Goal: Information Seeking & Learning: Learn about a topic

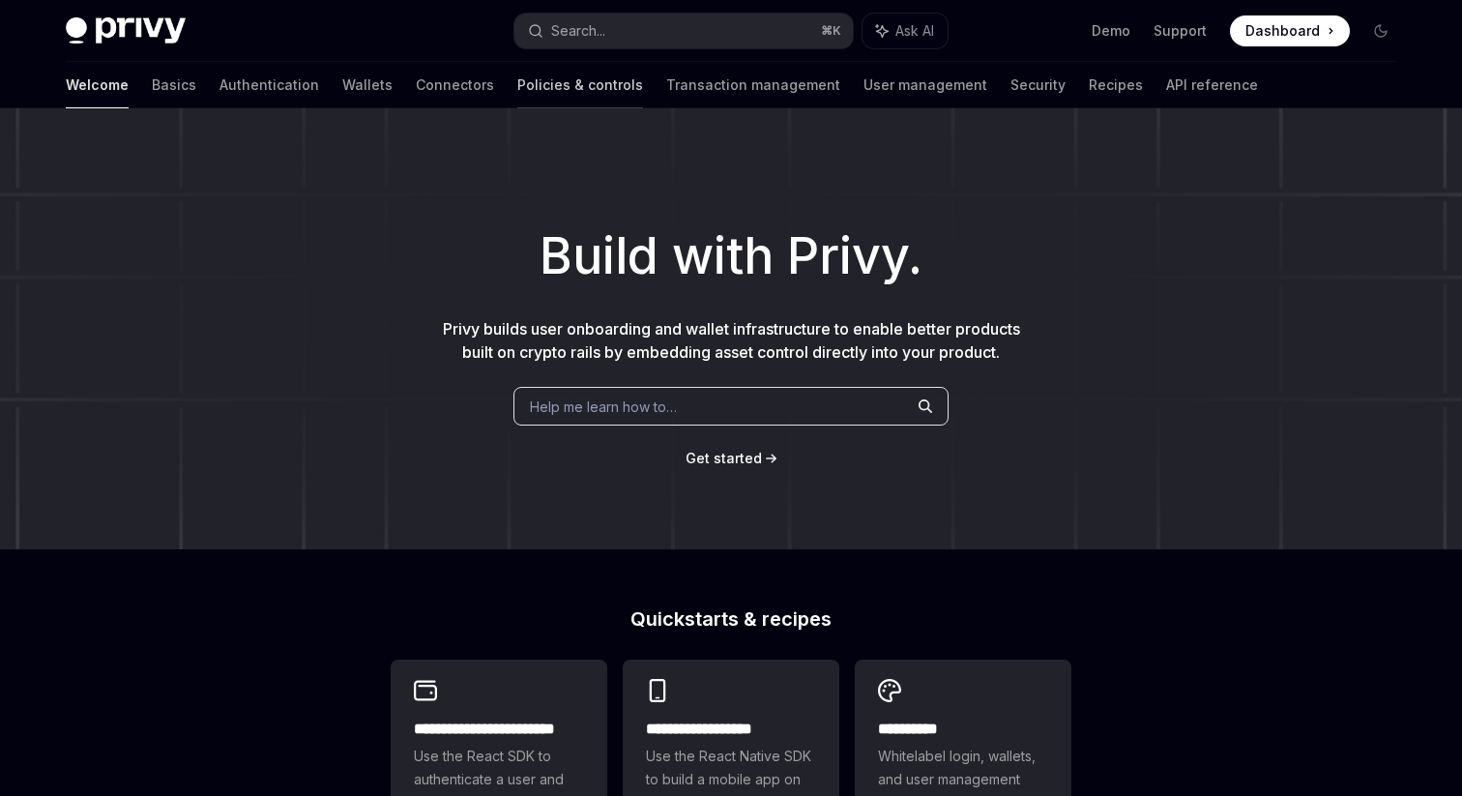
click at [517, 92] on link "Policies & controls" at bounding box center [580, 85] width 126 height 46
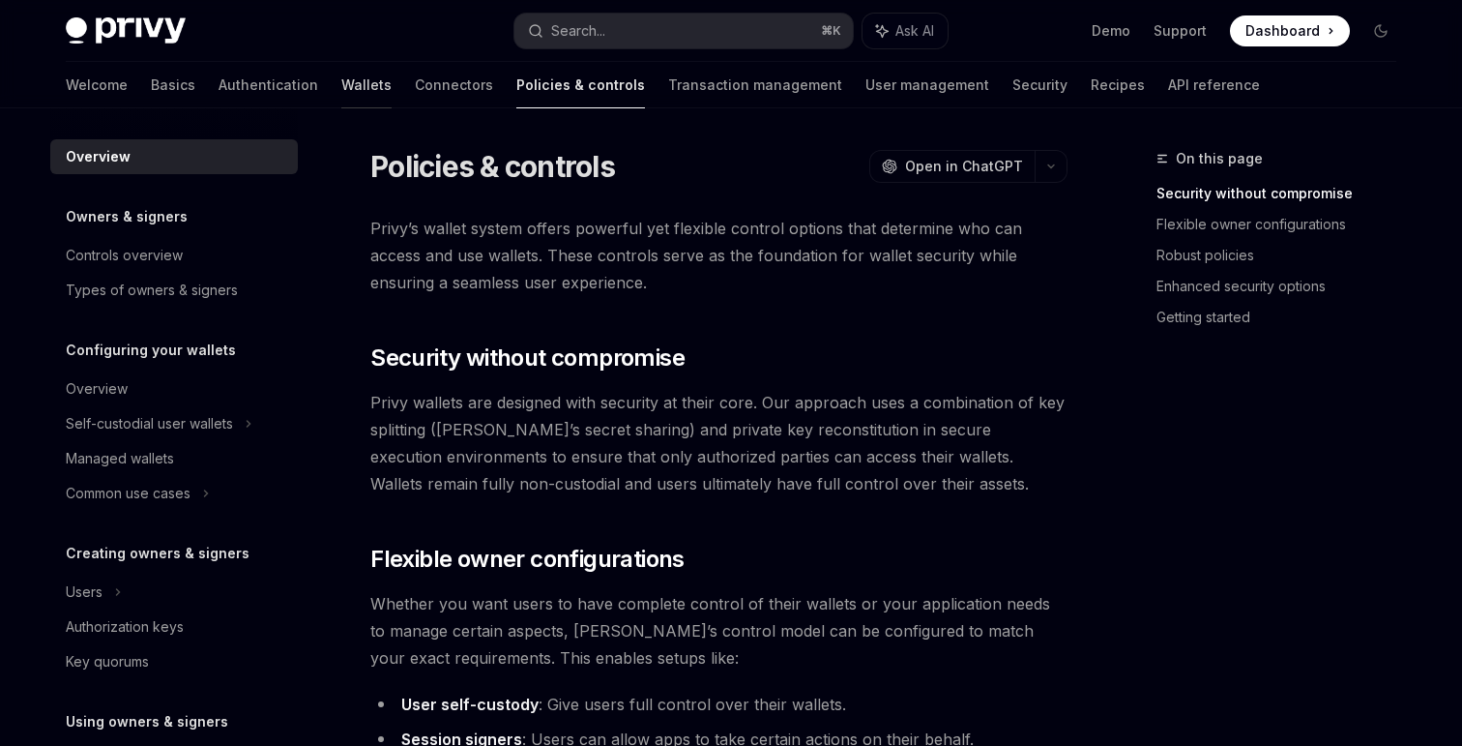
click at [341, 92] on link "Wallets" at bounding box center [366, 85] width 50 height 46
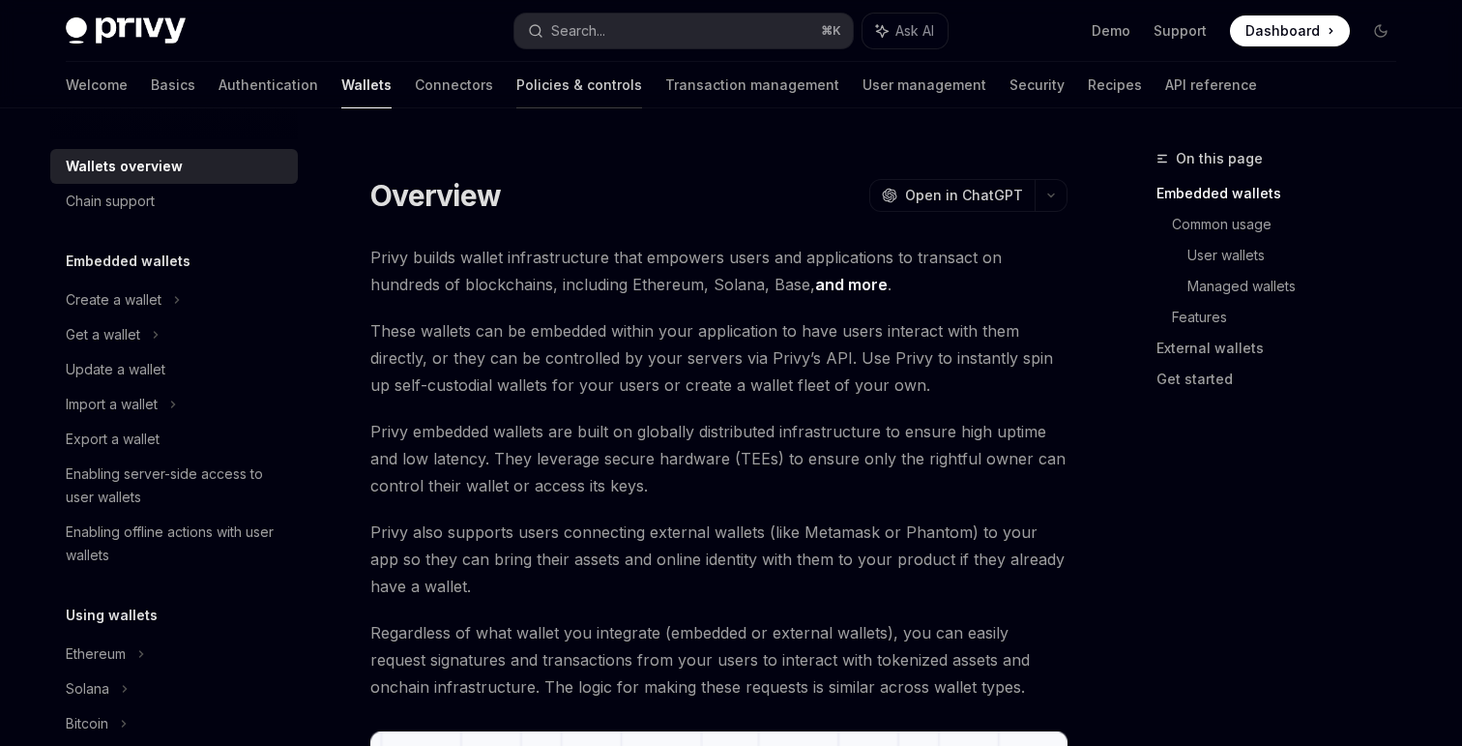
click at [516, 93] on link "Policies & controls" at bounding box center [579, 85] width 126 height 46
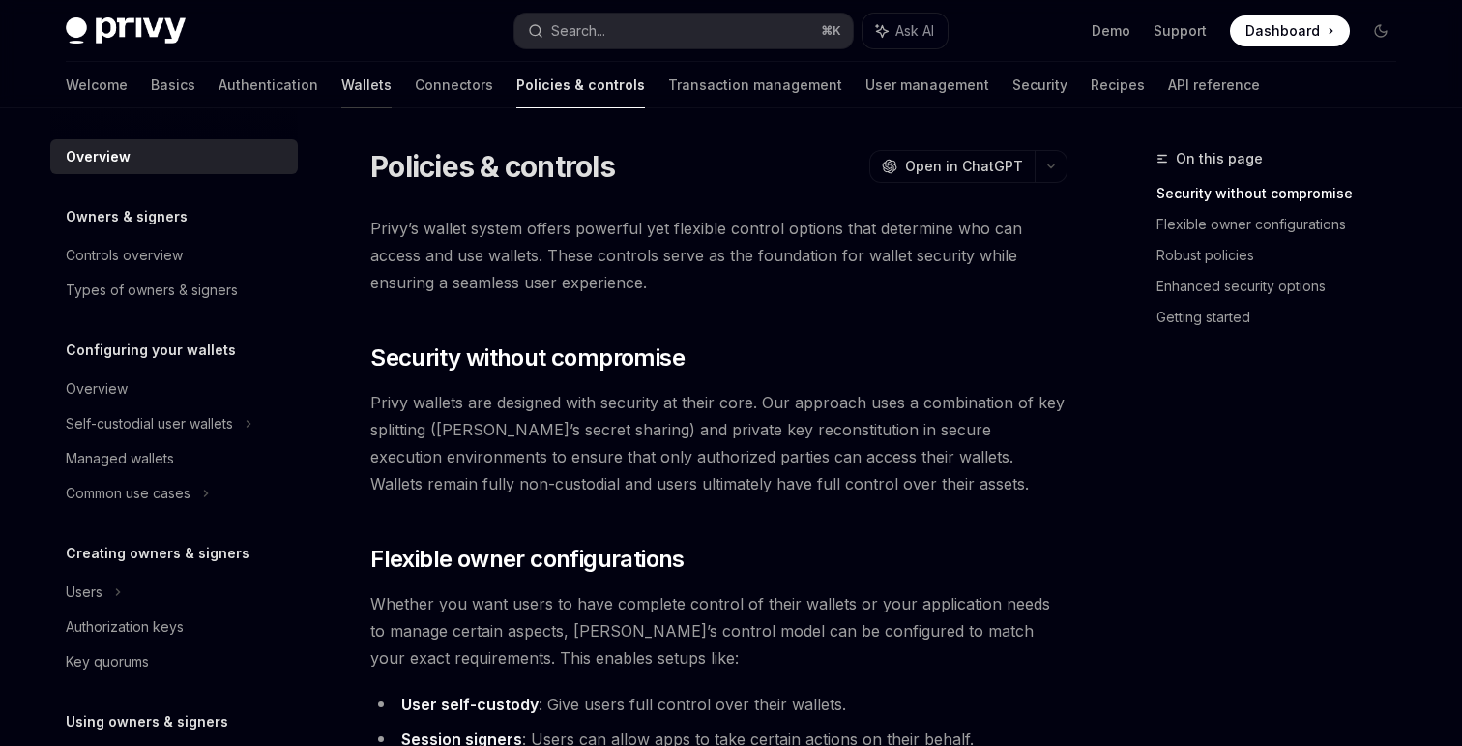
click at [341, 80] on link "Wallets" at bounding box center [366, 85] width 50 height 46
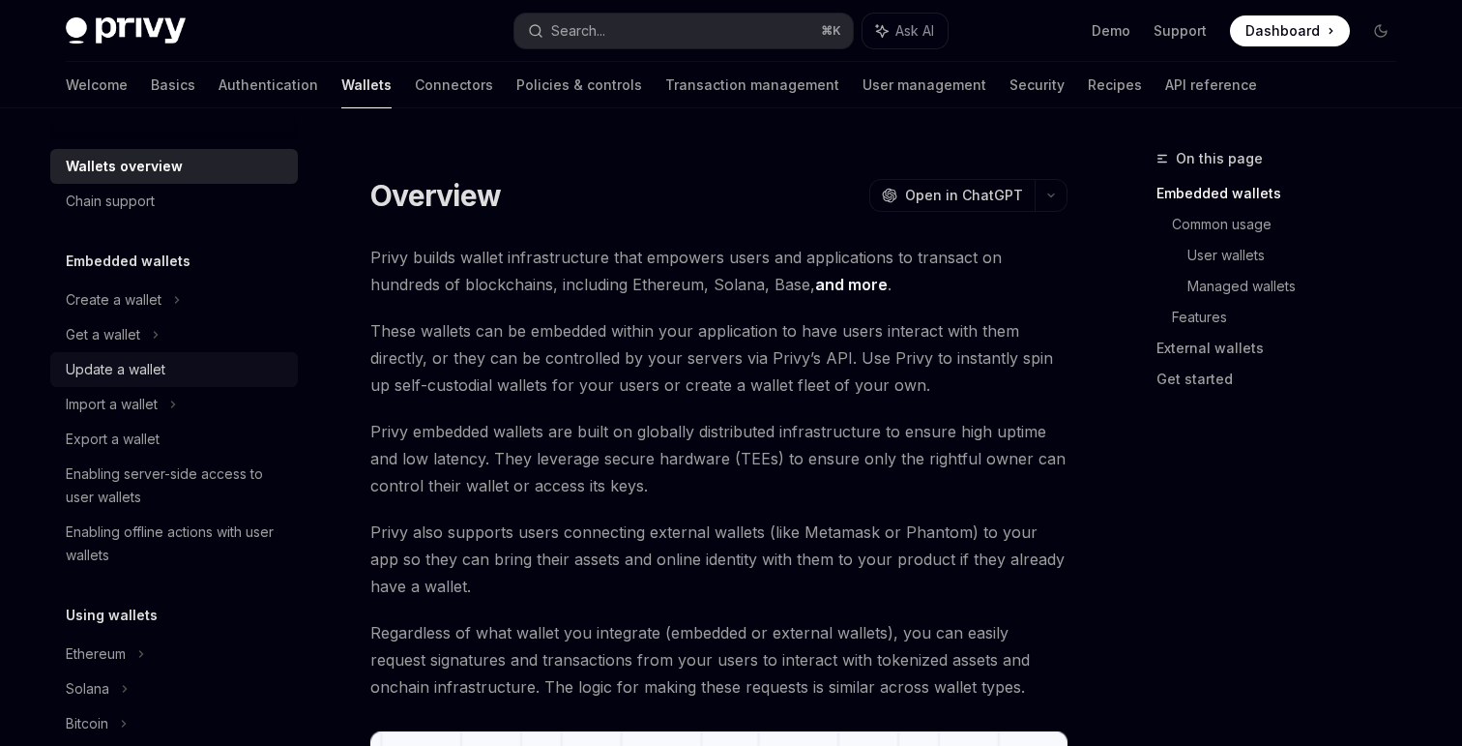
click at [139, 377] on div "Update a wallet" at bounding box center [116, 369] width 100 height 23
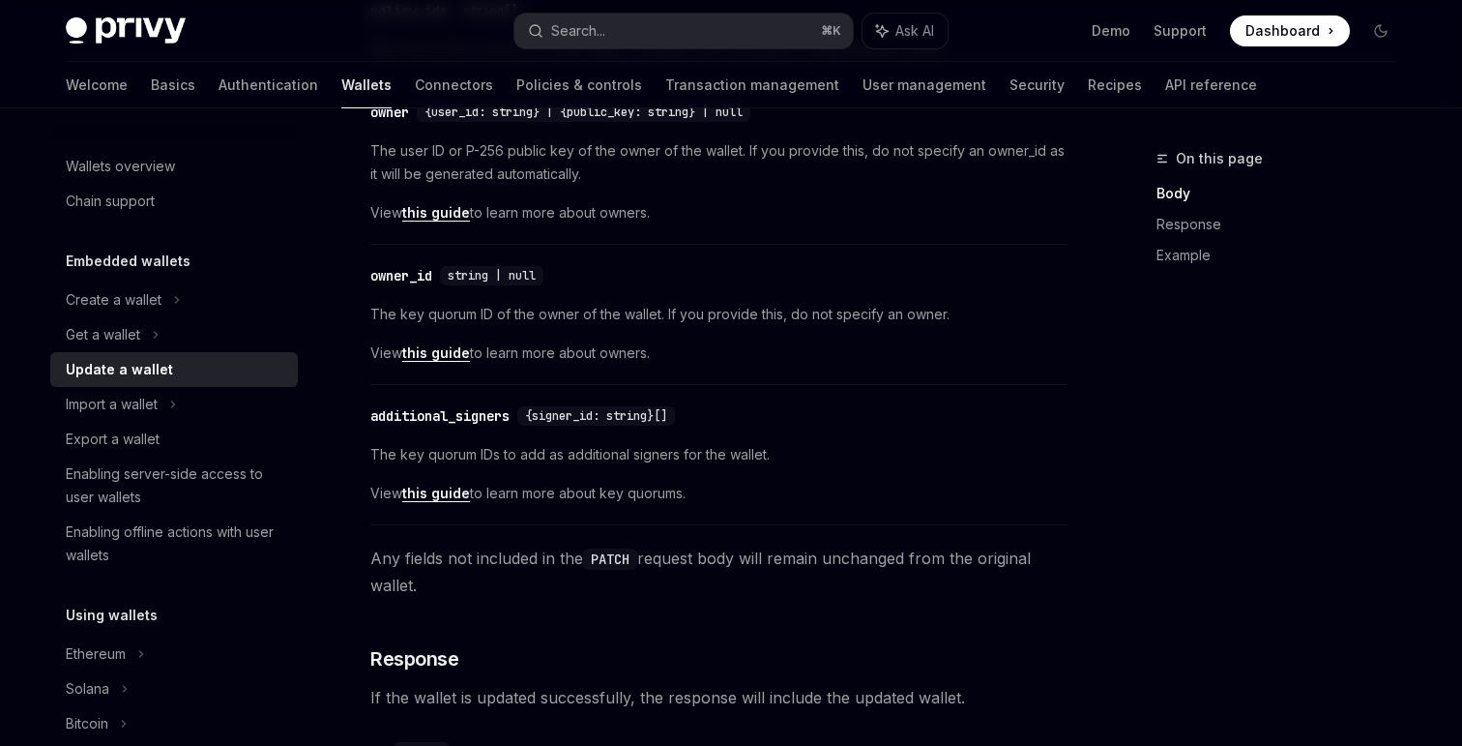
scroll to position [1129, 0]
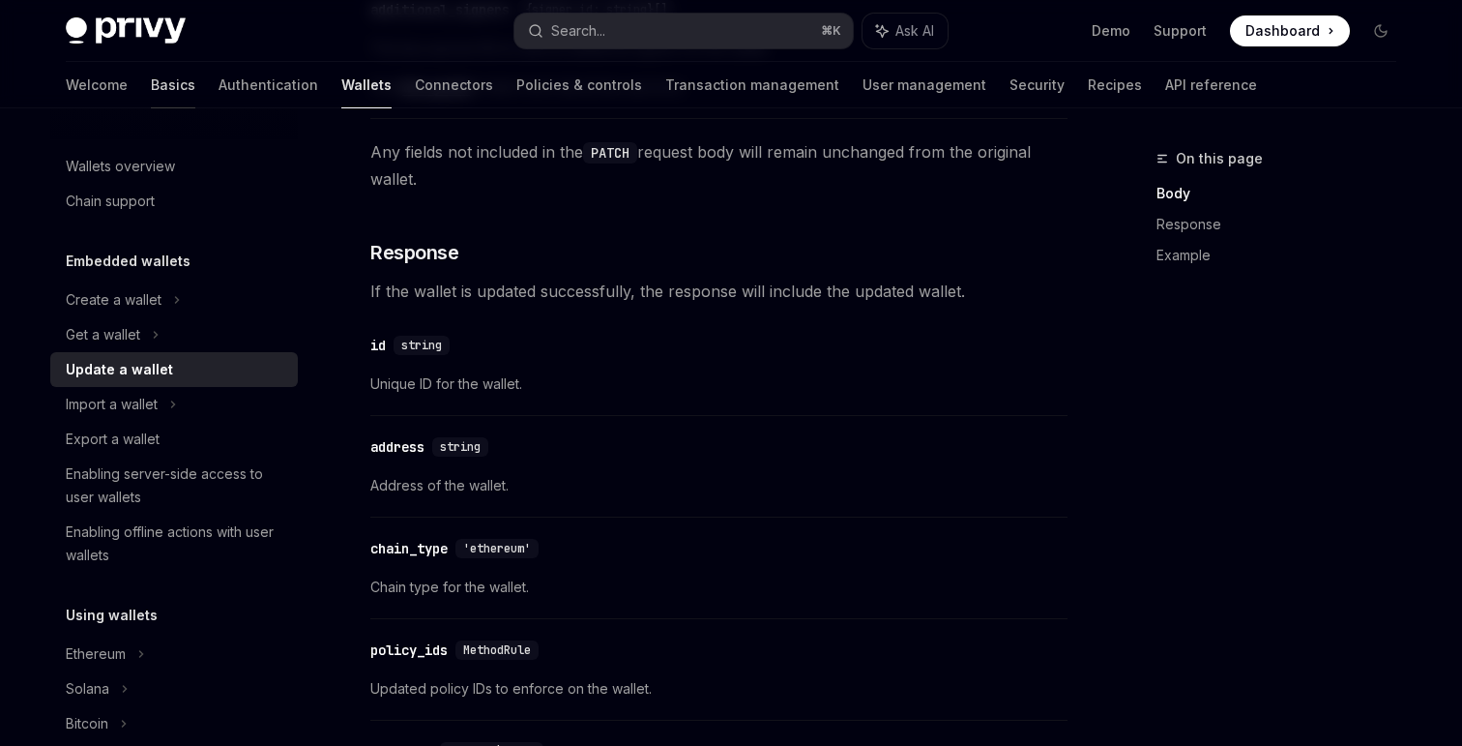
click at [151, 81] on link "Basics" at bounding box center [173, 85] width 44 height 46
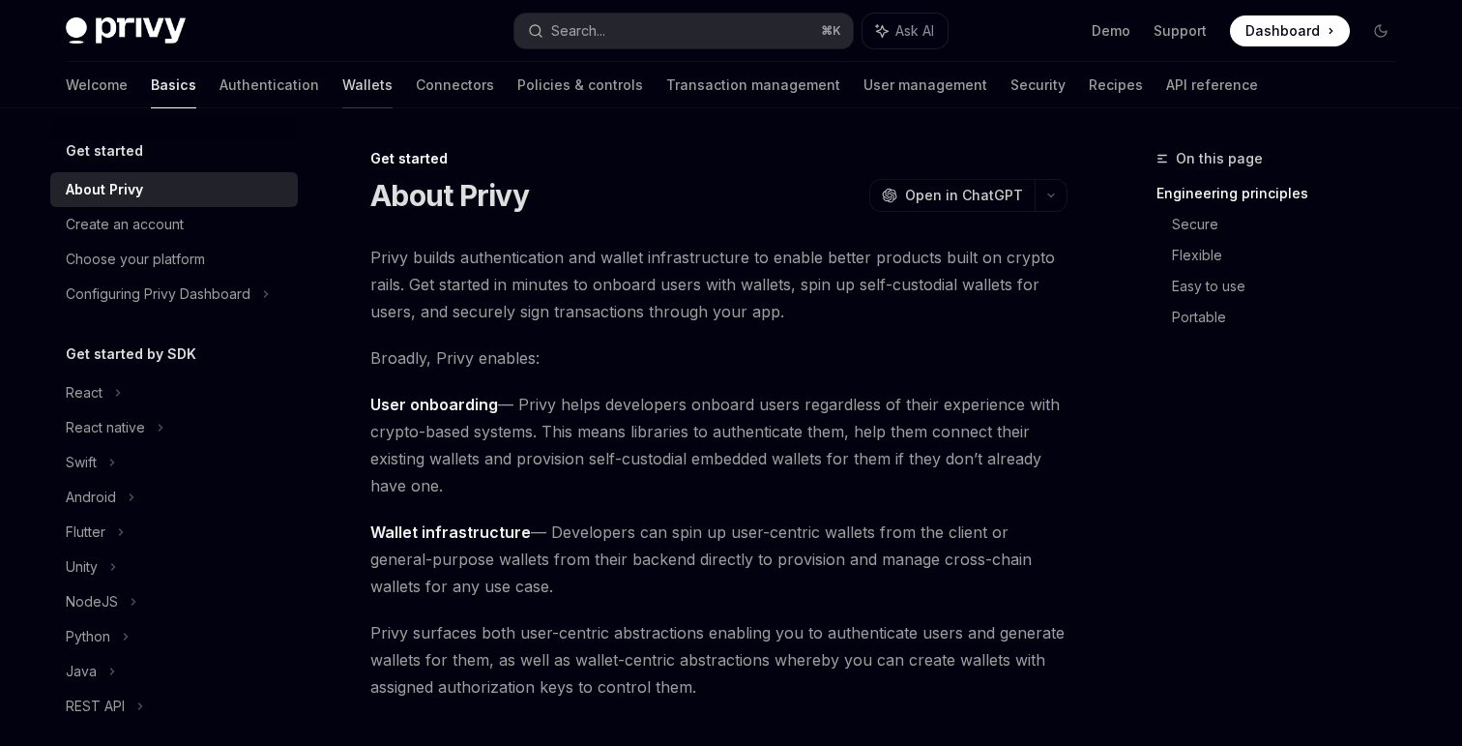
click at [342, 84] on link "Wallets" at bounding box center [367, 85] width 50 height 46
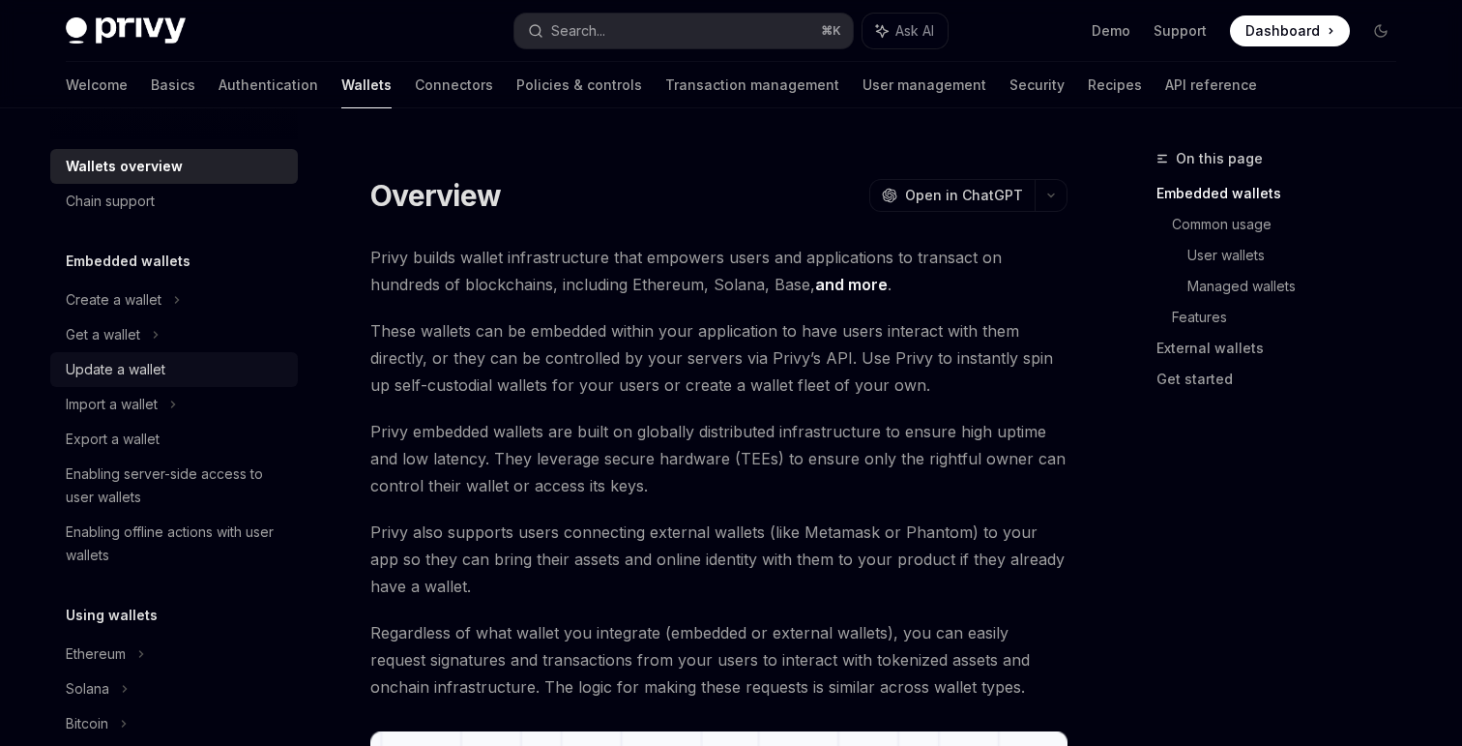
click at [181, 372] on div "Update a wallet" at bounding box center [176, 369] width 221 height 23
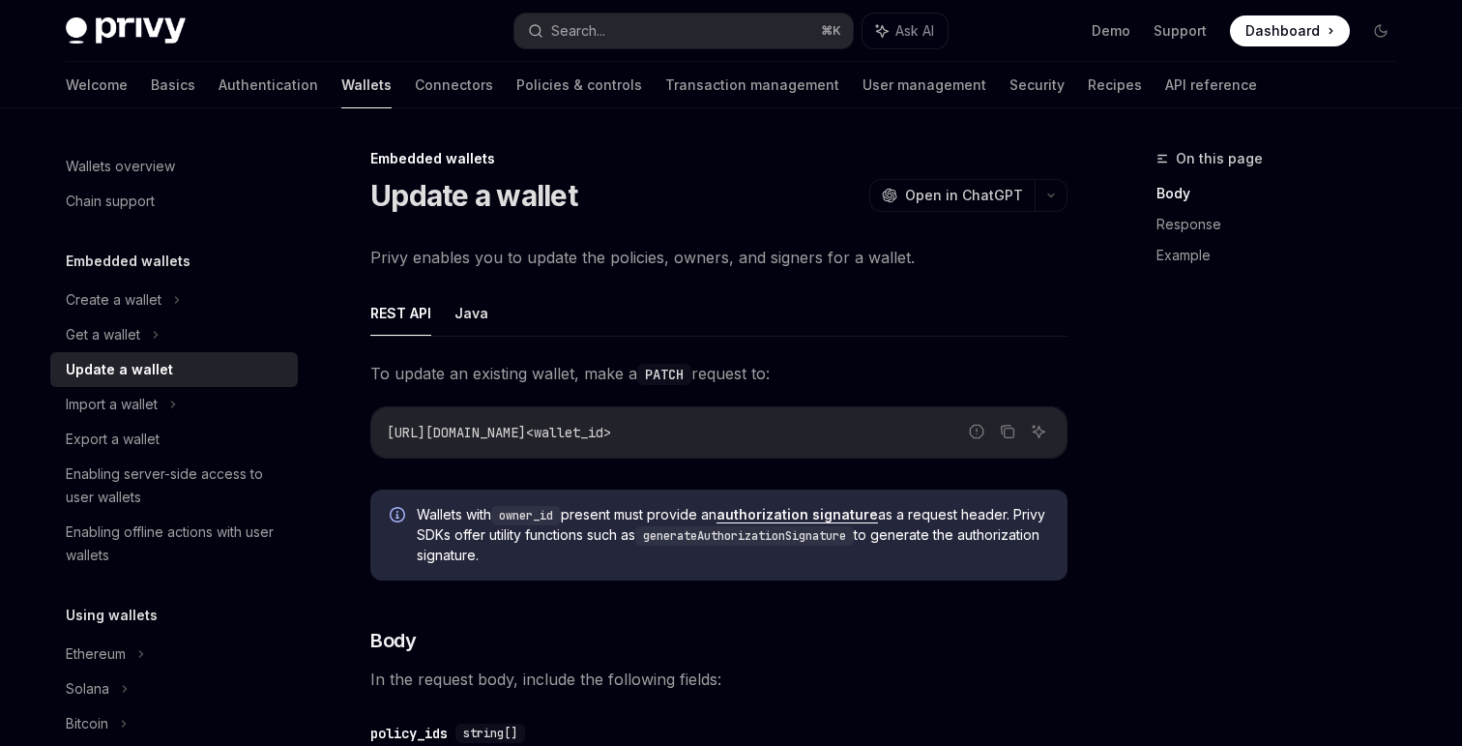
click at [341, 93] on link "Wallets" at bounding box center [366, 85] width 50 height 46
type textarea "*"
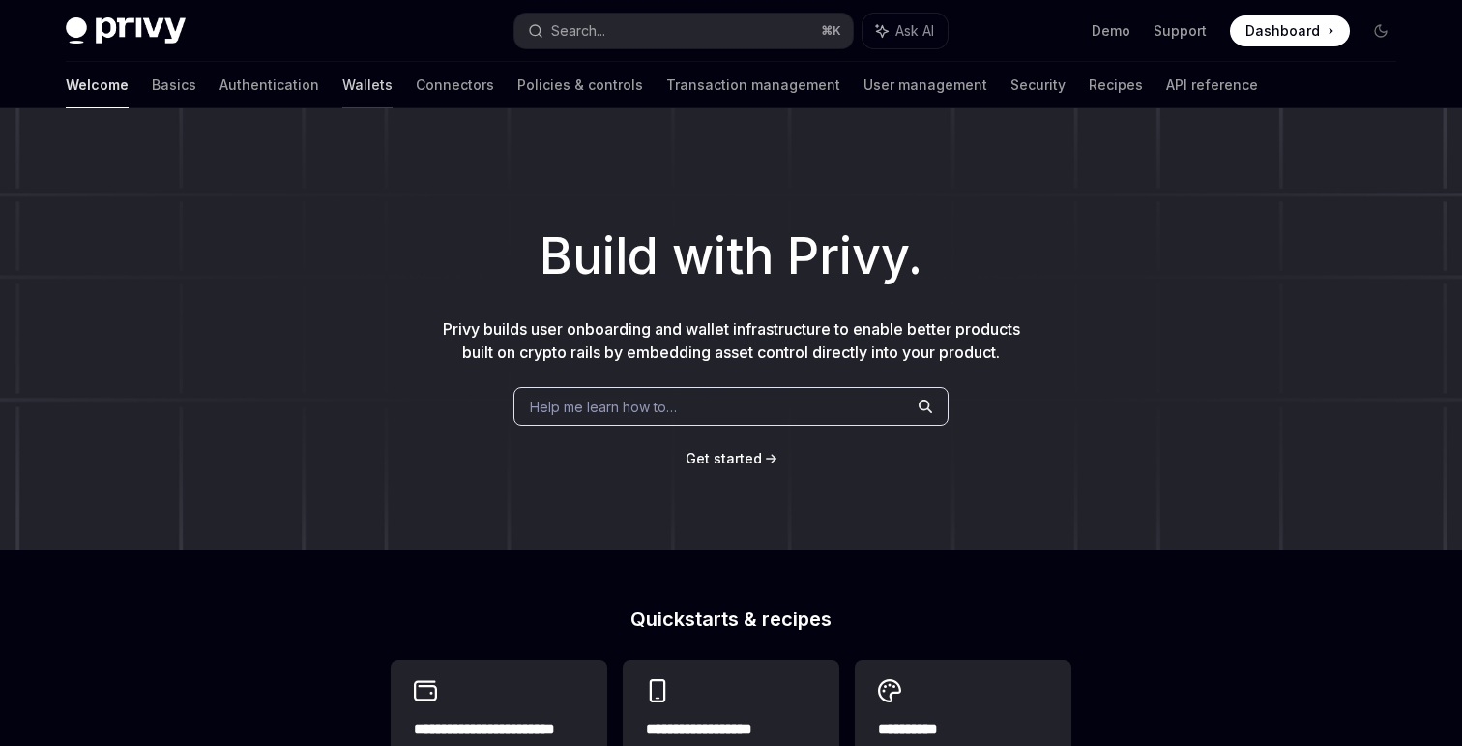
click at [342, 93] on link "Wallets" at bounding box center [367, 85] width 50 height 46
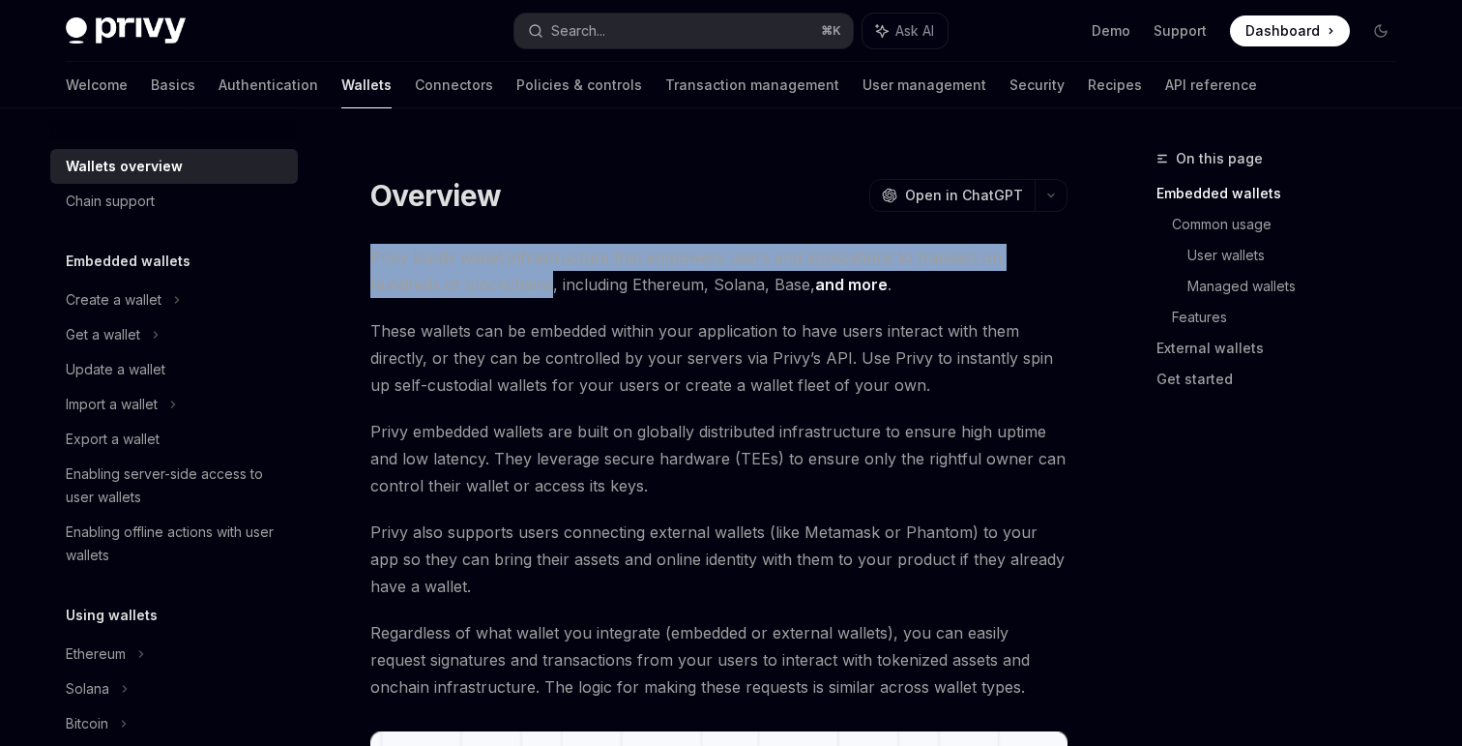
drag, startPoint x: 372, startPoint y: 258, endPoint x: 473, endPoint y: 274, distance: 101.8
click at [473, 274] on span "Privy builds wallet infrastructure that empowers users and applications to tran…" at bounding box center [718, 271] width 697 height 54
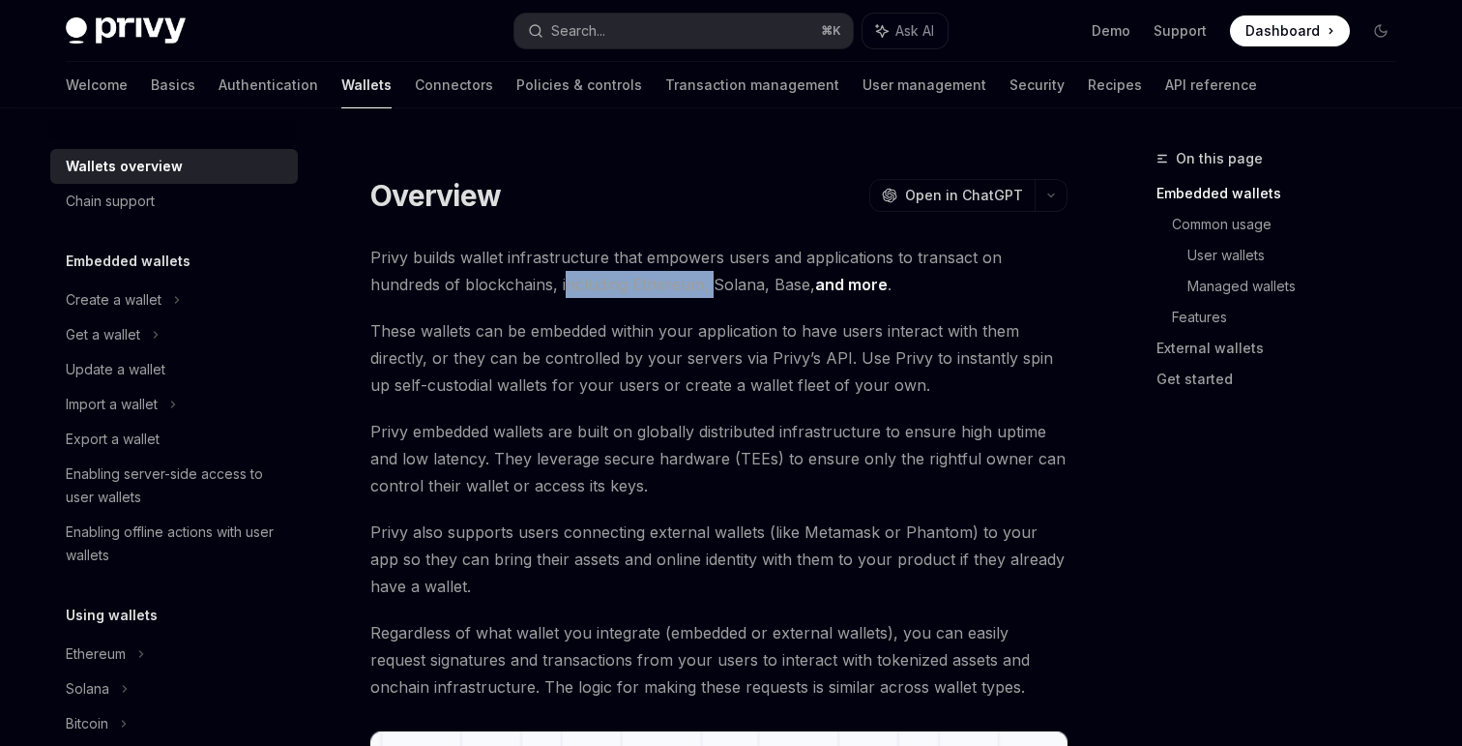
drag, startPoint x: 488, startPoint y: 280, endPoint x: 638, endPoint y: 293, distance: 150.5
click at [638, 293] on span "Privy builds wallet infrastructure that empowers users and applications to tran…" at bounding box center [718, 271] width 697 height 54
click at [646, 288] on span "Privy builds wallet infrastructure that empowers users and applications to tran…" at bounding box center [718, 271] width 697 height 54
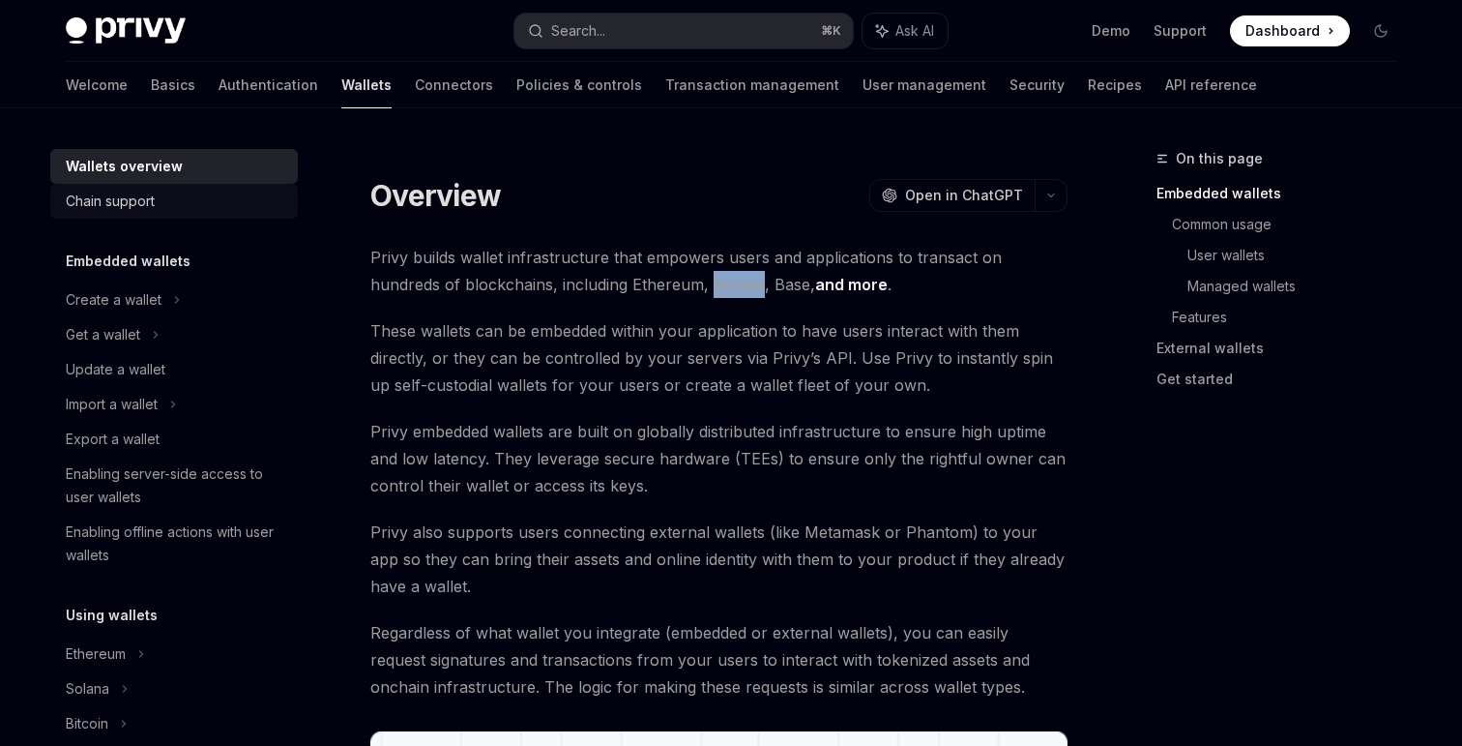
click at [154, 208] on div "Chain support" at bounding box center [110, 201] width 89 height 23
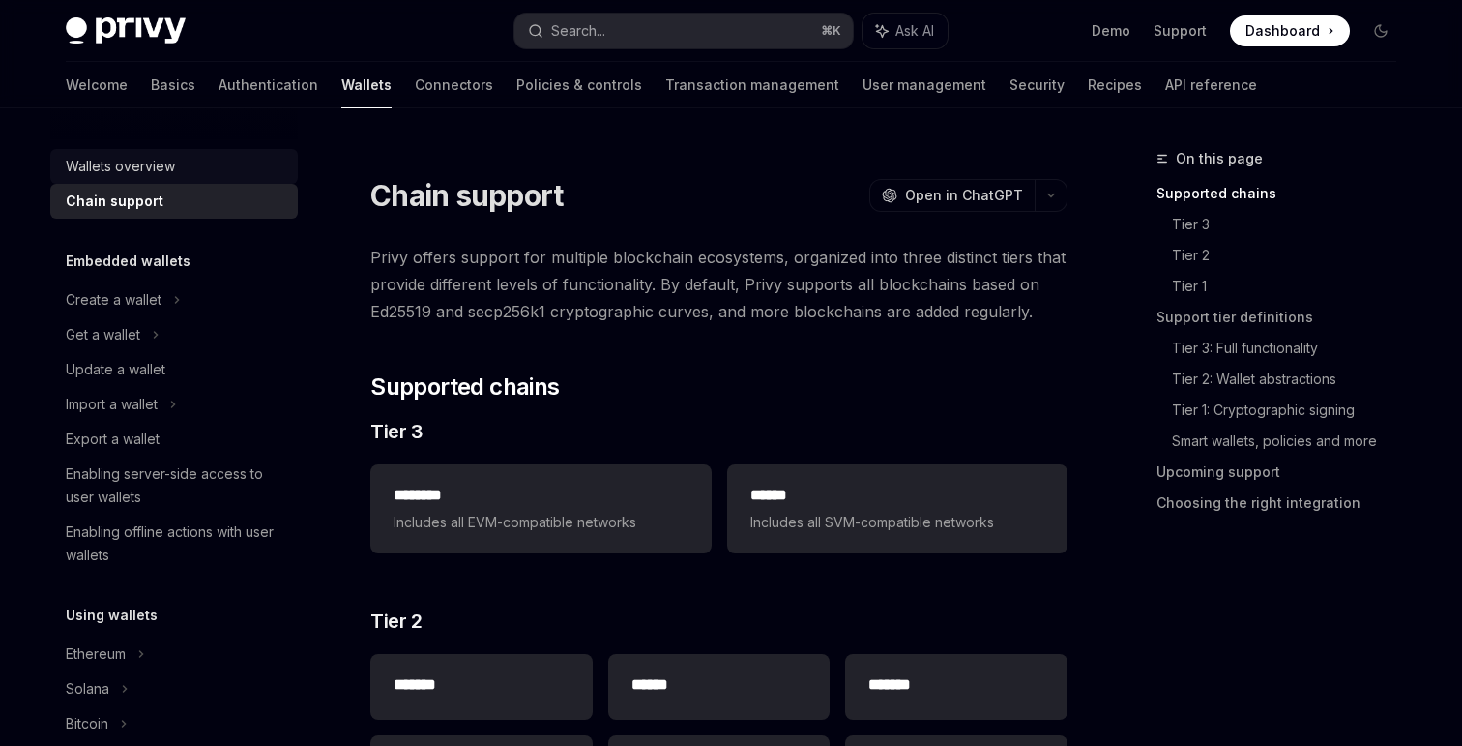
click at [153, 176] on div "Wallets overview" at bounding box center [120, 166] width 109 height 23
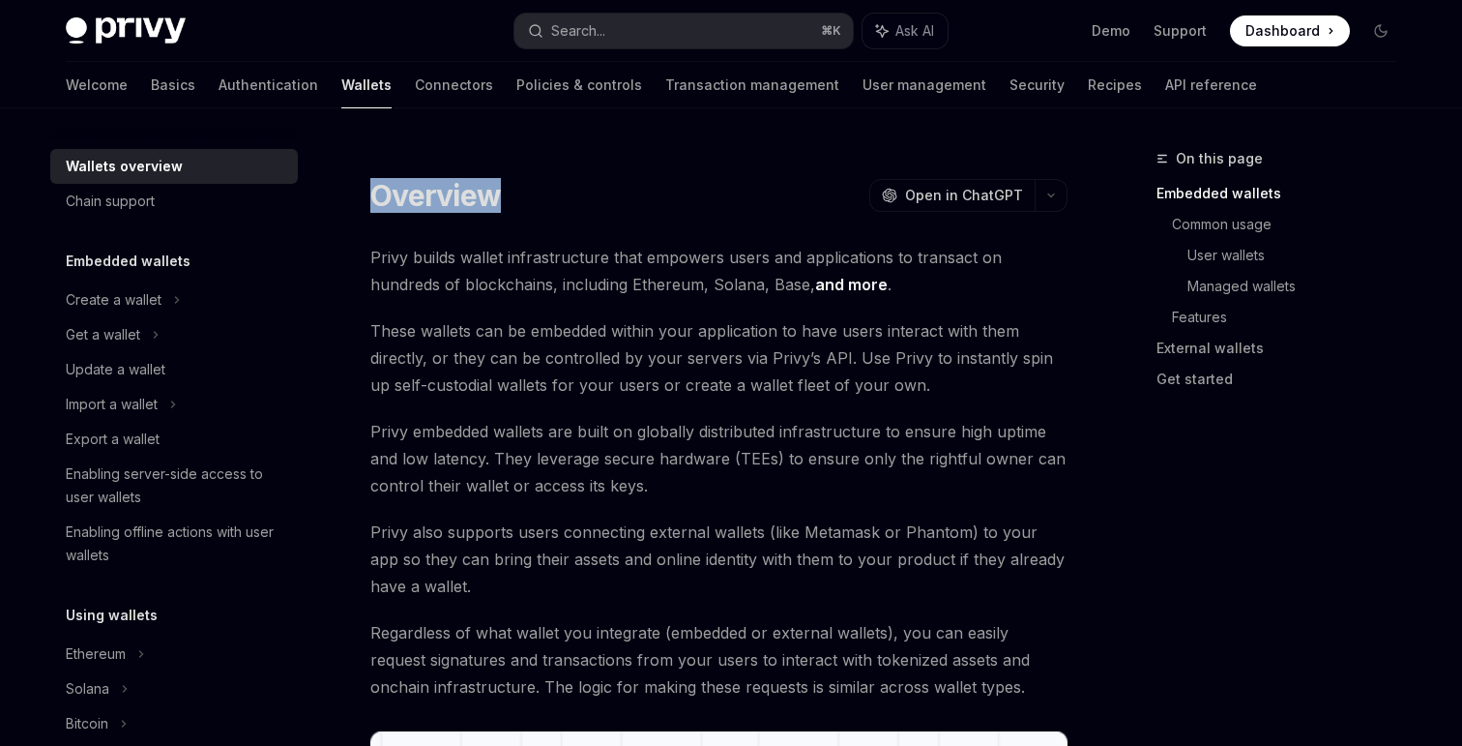
drag, startPoint x: 502, startPoint y: 203, endPoint x: 376, endPoint y: 208, distance: 125.8
click at [376, 208] on div "Overview OpenAI Open in ChatGPT" at bounding box center [718, 195] width 697 height 35
click at [420, 257] on span "Privy builds wallet infrastructure that empowers users and applications to tran…" at bounding box center [718, 271] width 697 height 54
click at [464, 258] on span "Privy builds wallet infrastructure that empowers users and applications to tran…" at bounding box center [718, 271] width 697 height 54
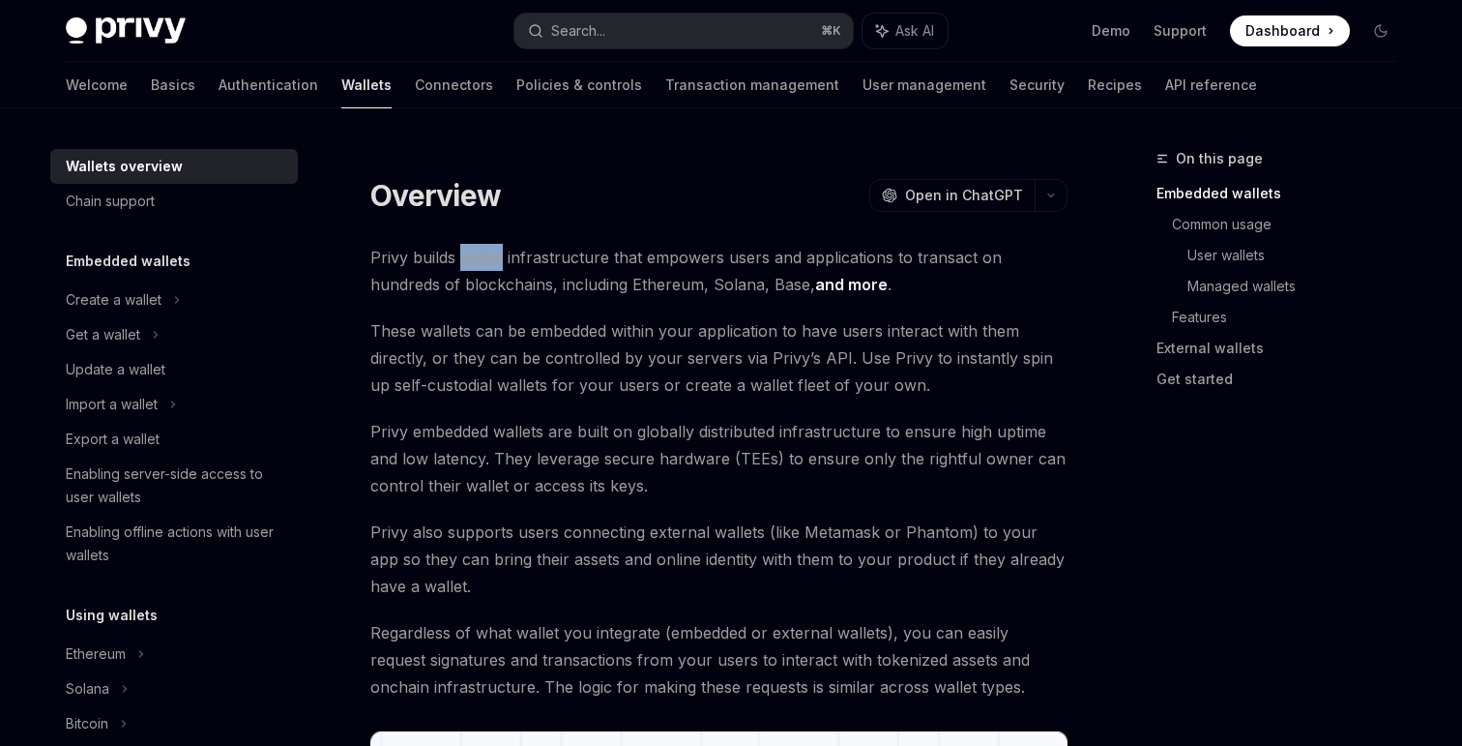
click at [464, 258] on span "Privy builds wallet infrastructure that empowers users and applications to tran…" at bounding box center [718, 271] width 697 height 54
click at [522, 258] on span "Privy builds wallet infrastructure that empowers users and applications to tran…" at bounding box center [718, 271] width 697 height 54
click at [531, 285] on span "Privy builds wallet infrastructure that empowers users and applications to tran…" at bounding box center [718, 271] width 697 height 54
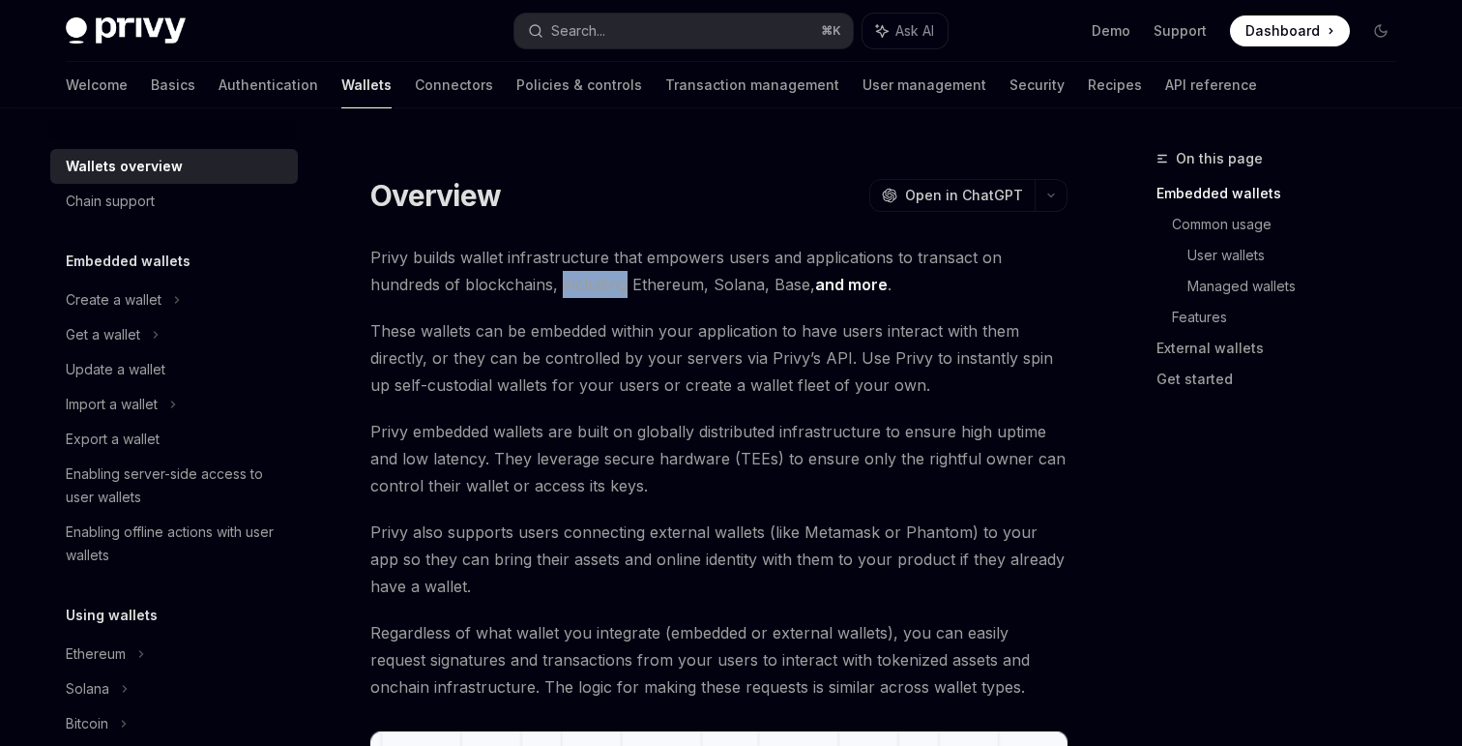
type textarea "*"
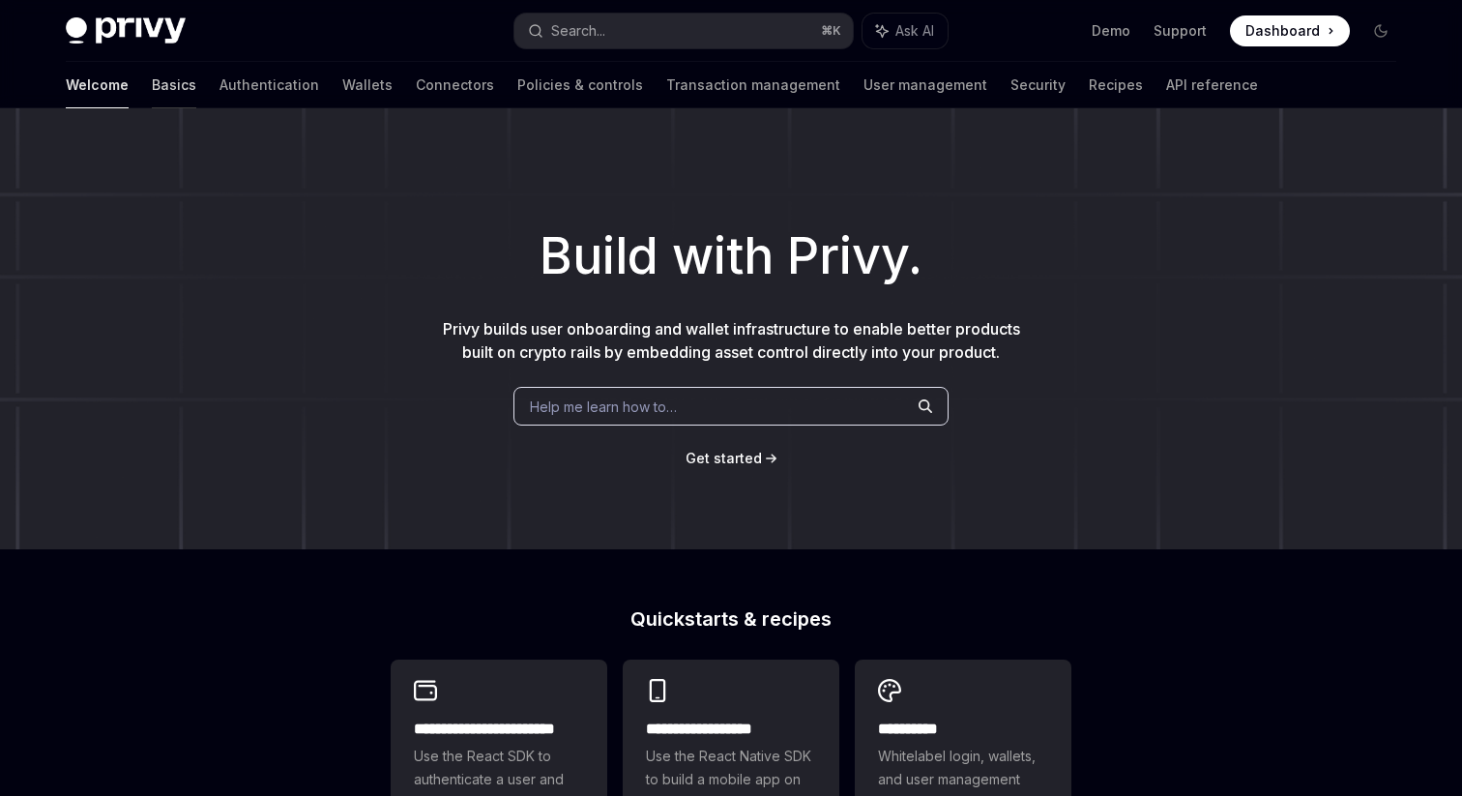
click at [152, 65] on link "Basics" at bounding box center [174, 85] width 44 height 46
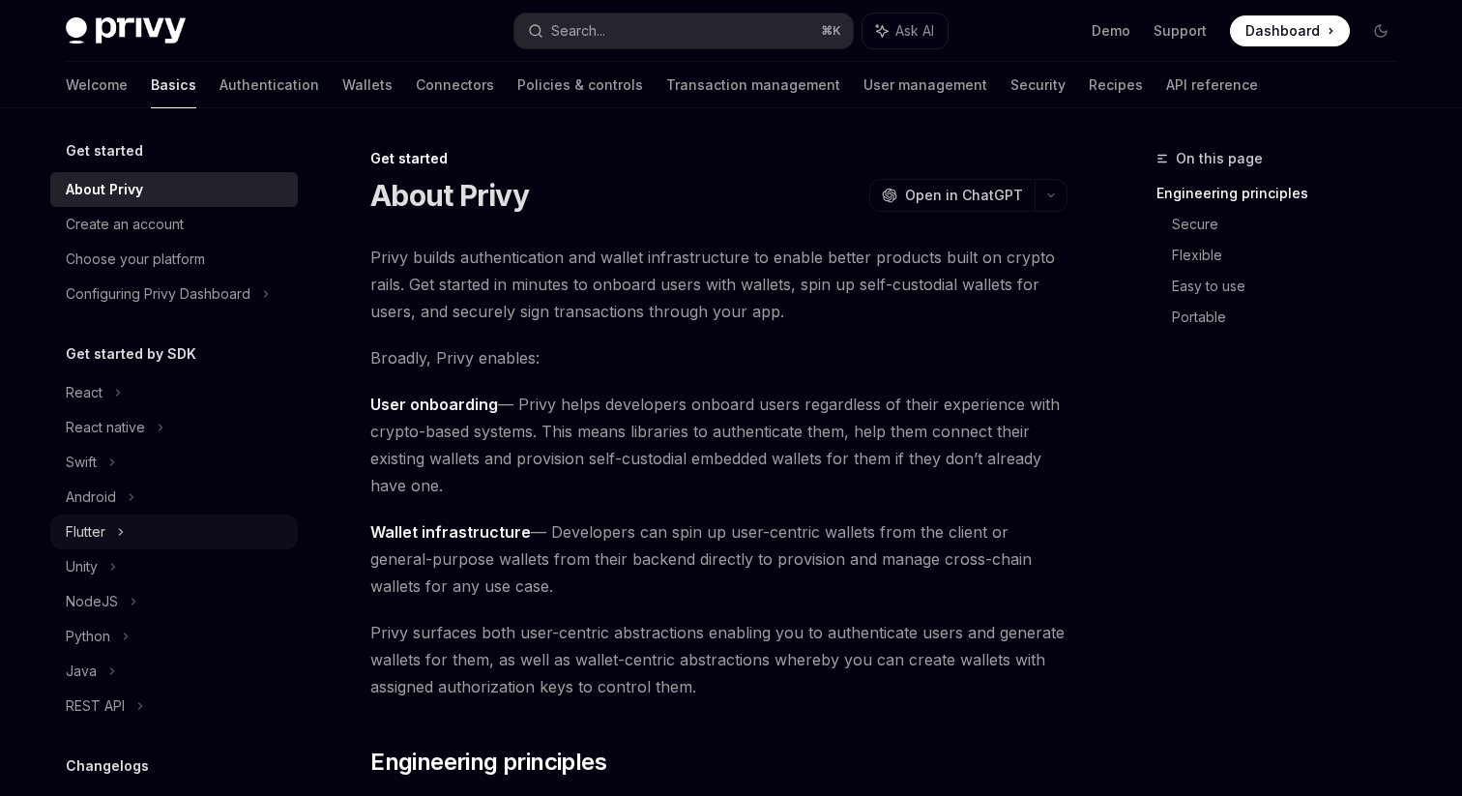
scroll to position [233, 0]
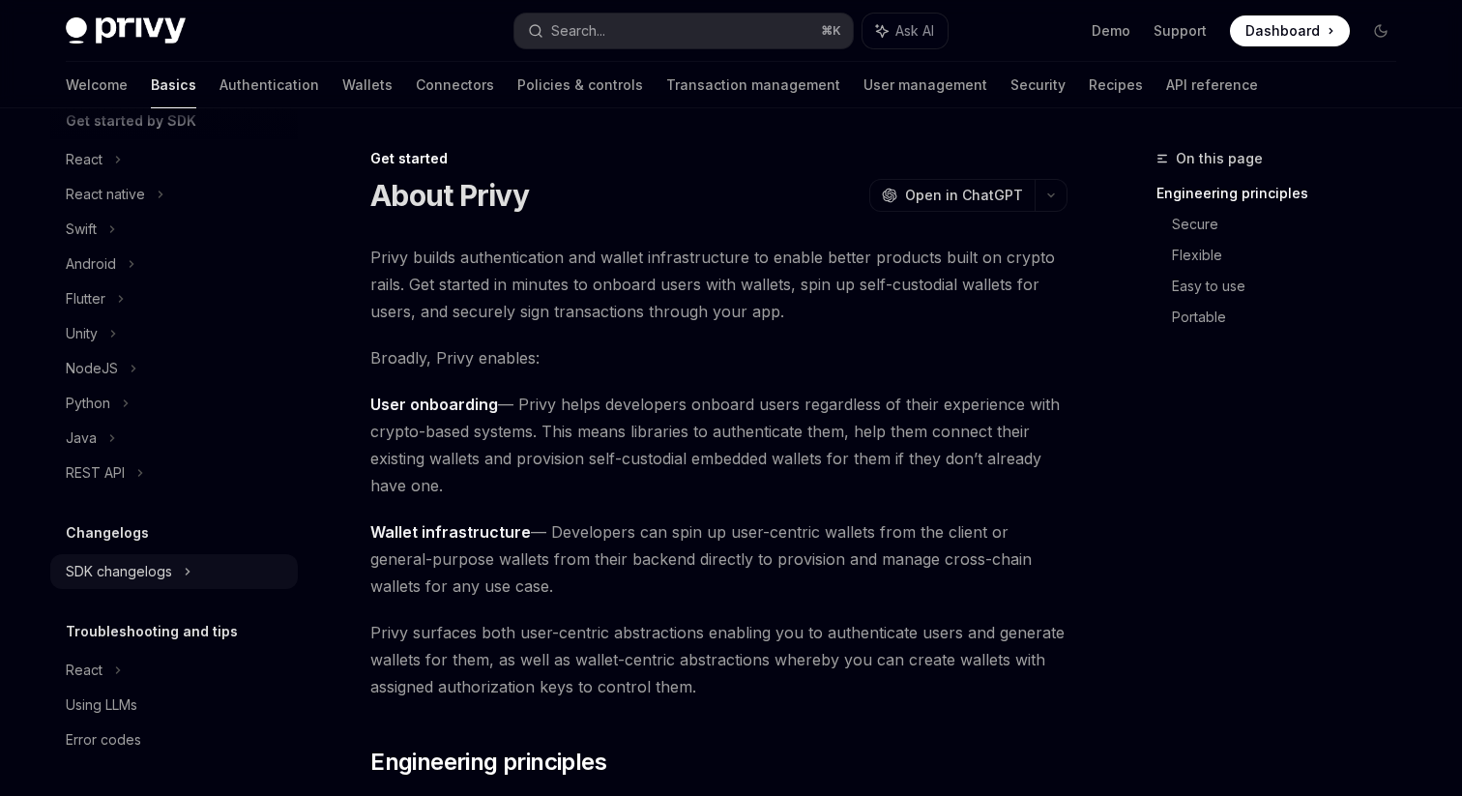
click at [110, 571] on div "SDK changelogs" at bounding box center [119, 571] width 106 height 23
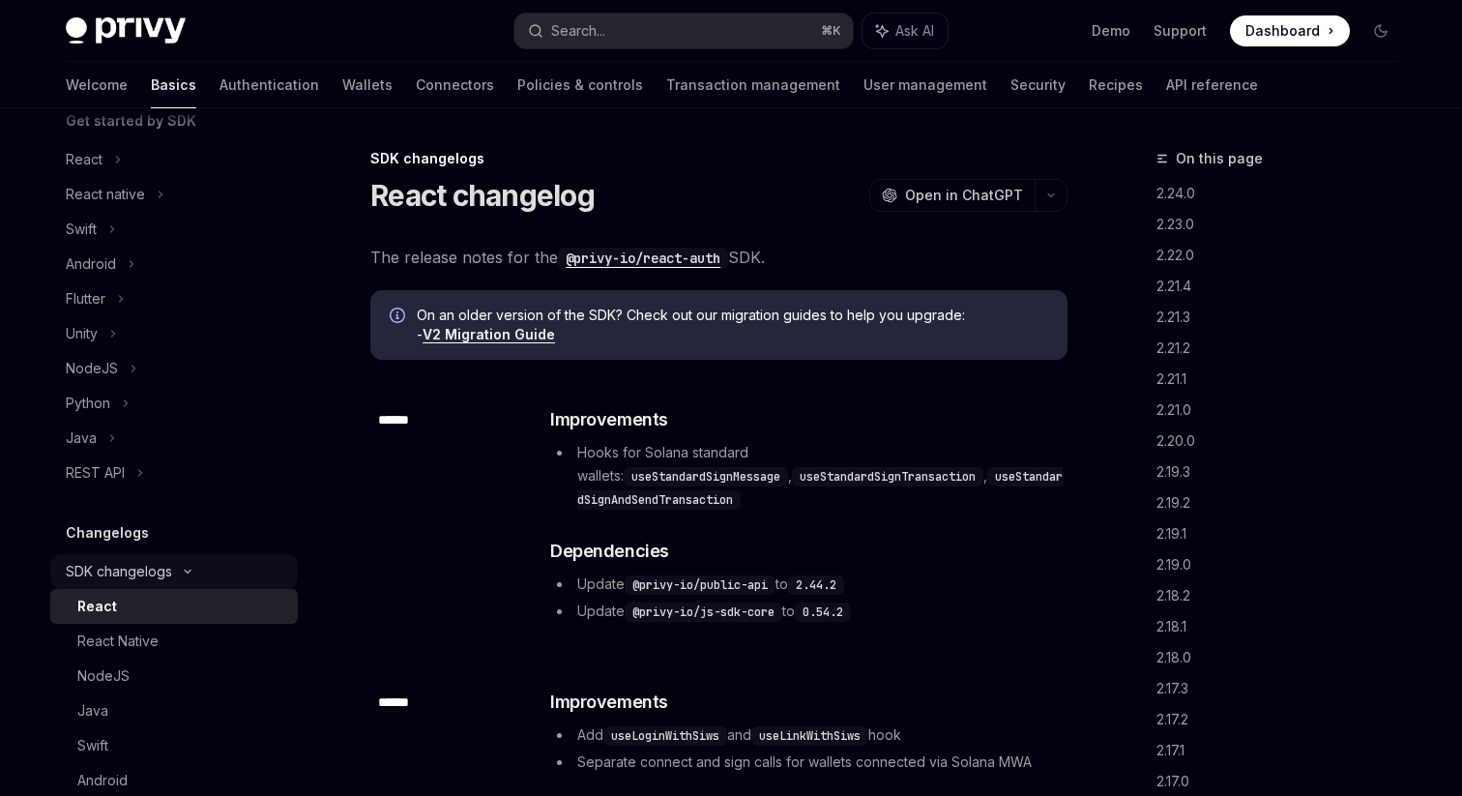
type textarea "*"
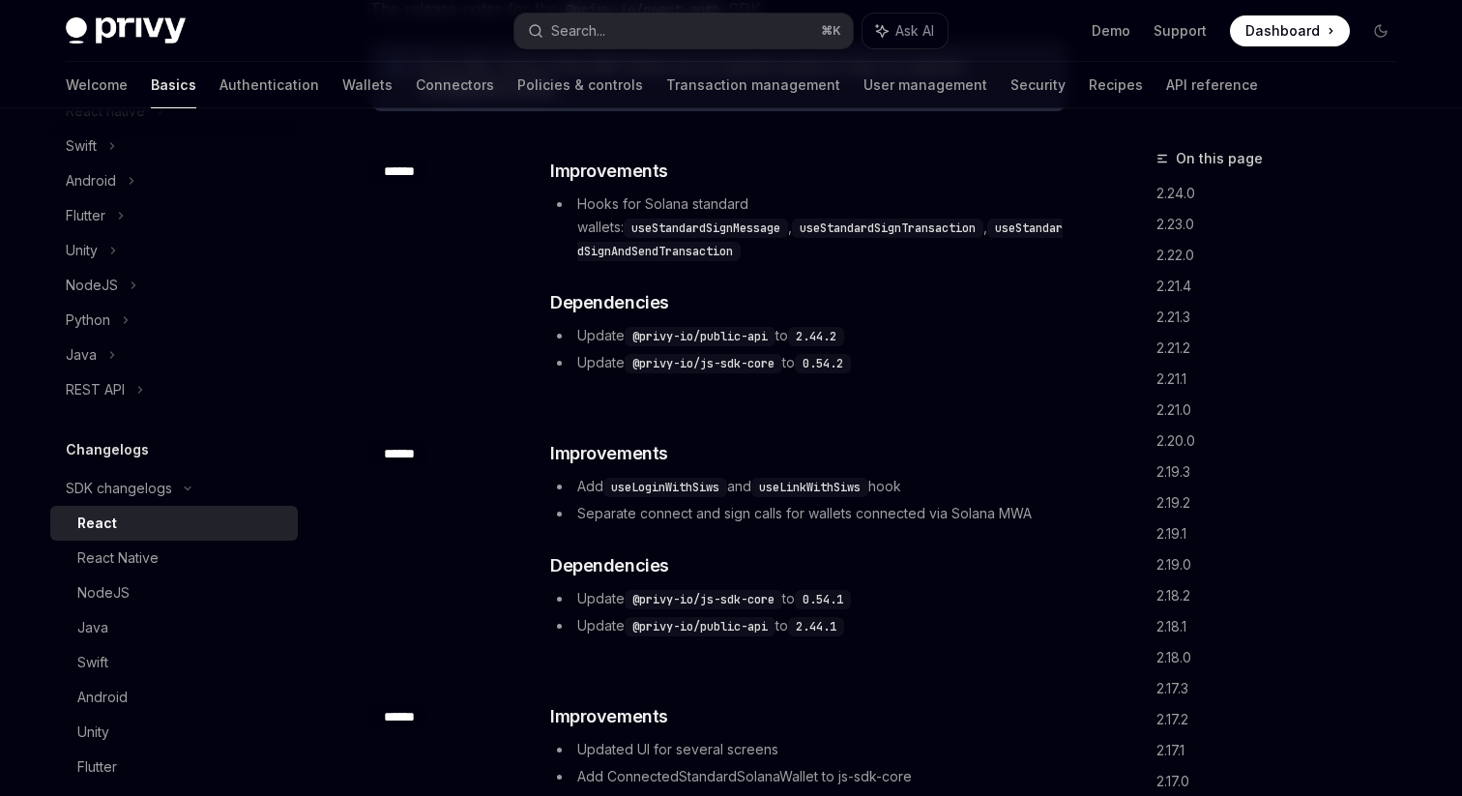
scroll to position [251, 0]
